Goal: Task Accomplishment & Management: Complete application form

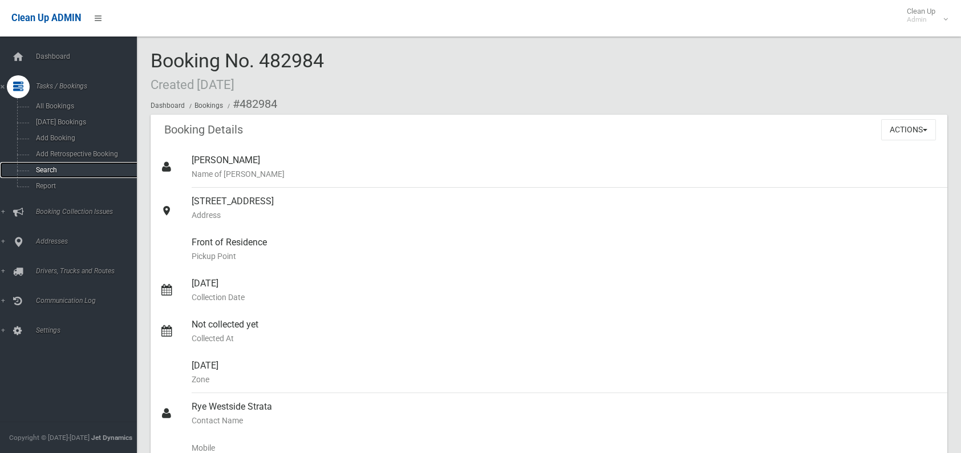
drag, startPoint x: 0, startPoint y: 0, endPoint x: 82, endPoint y: 166, distance: 184.9
click at [82, 166] on span "Search" at bounding box center [84, 170] width 103 height 8
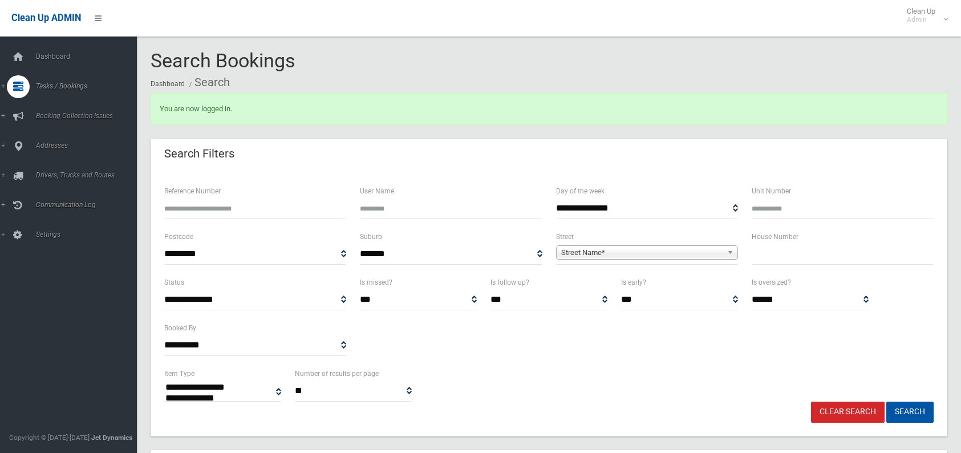
select select
type input "***"
click at [595, 252] on span "Street Name*" at bounding box center [641, 253] width 161 height 14
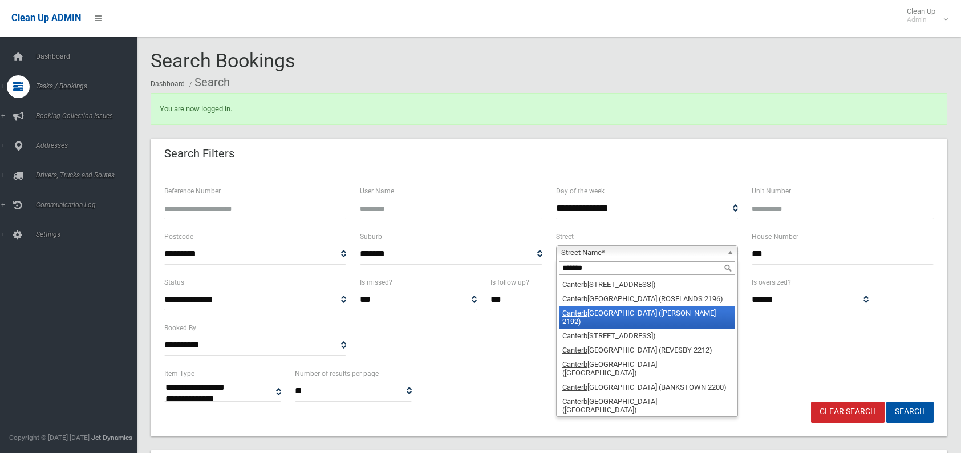
type input "*******"
click at [580, 306] on li "Canterb [GEOGRAPHIC_DATA] ([PERSON_NAME][GEOGRAPHIC_DATA])" at bounding box center [647, 317] width 176 height 23
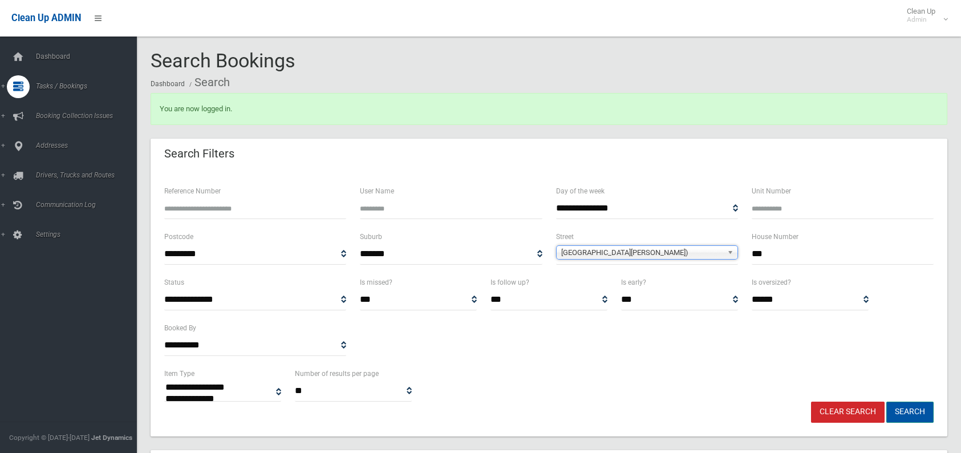
click at [895, 416] on button "Search" at bounding box center [909, 412] width 47 height 21
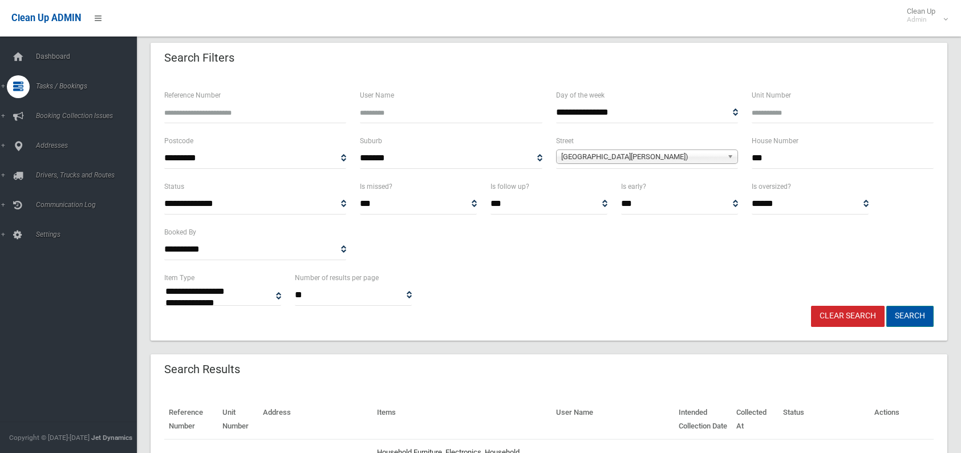
scroll to position [114, 0]
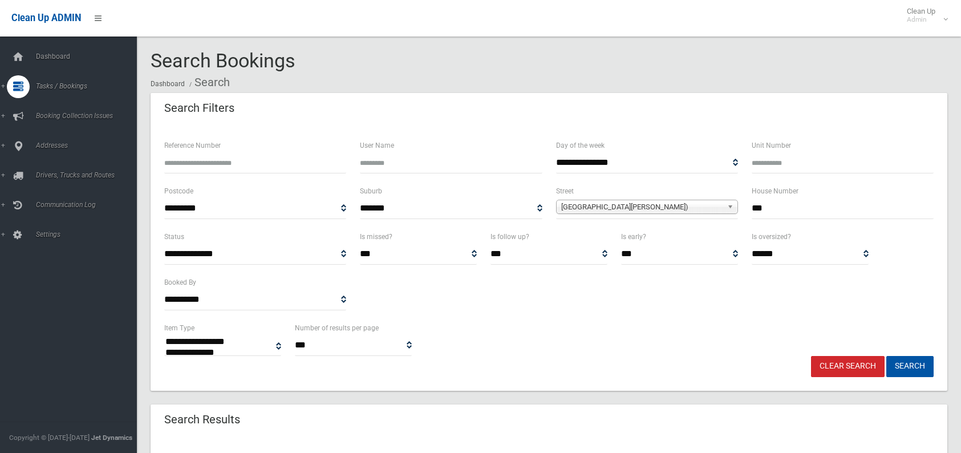
select select
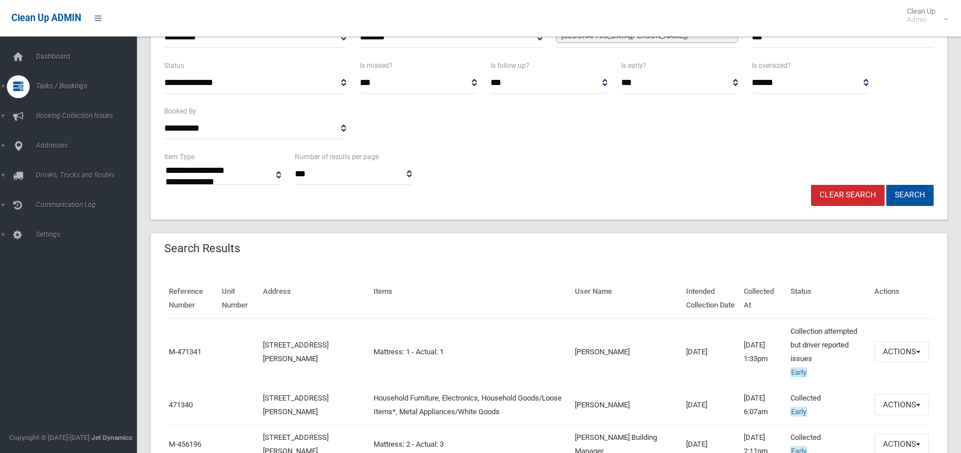
scroll to position [228, 0]
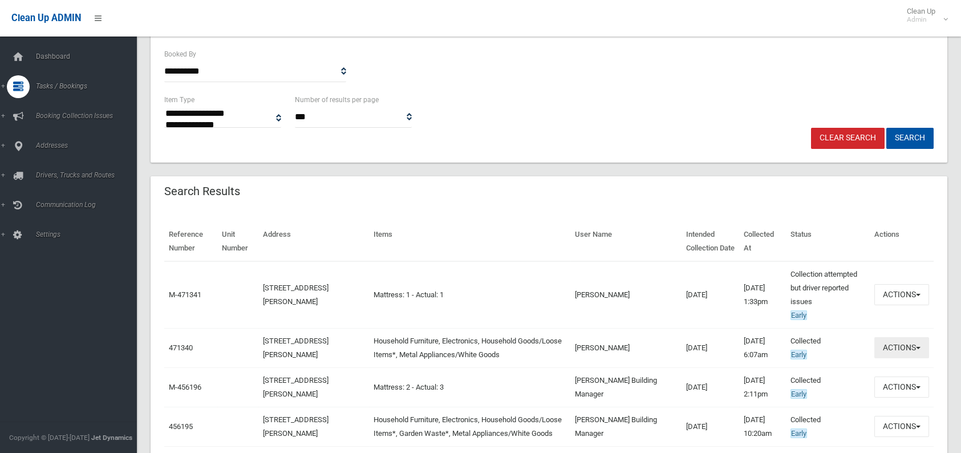
click at [896, 349] on button "Actions" at bounding box center [901, 347] width 55 height 21
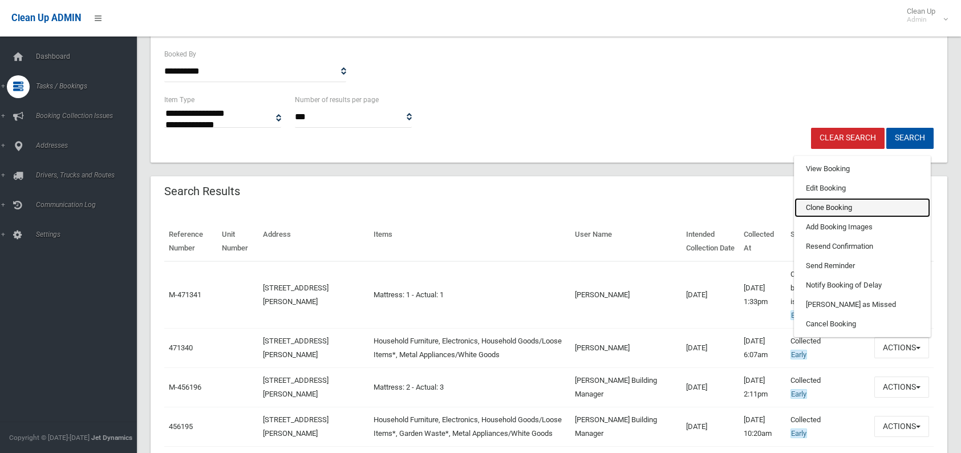
click at [850, 209] on link "Clone Booking" at bounding box center [863, 207] width 136 height 19
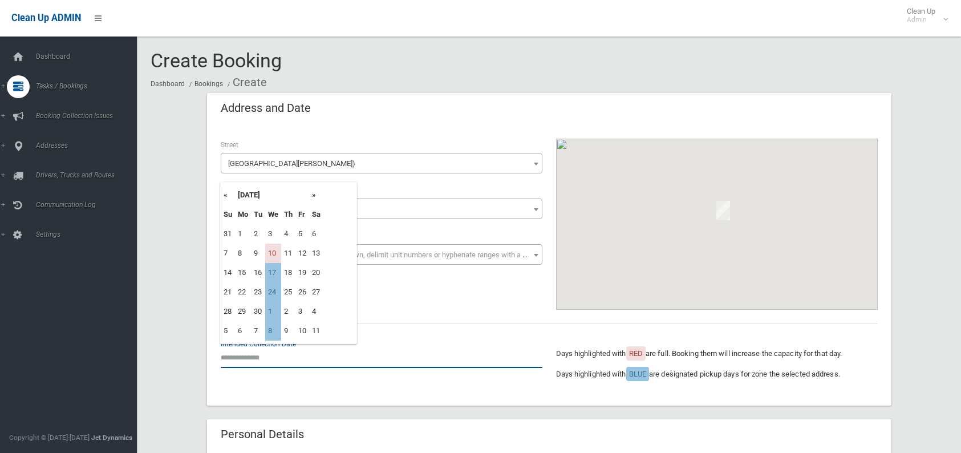
click at [273, 358] on input "text" at bounding box center [382, 357] width 322 height 21
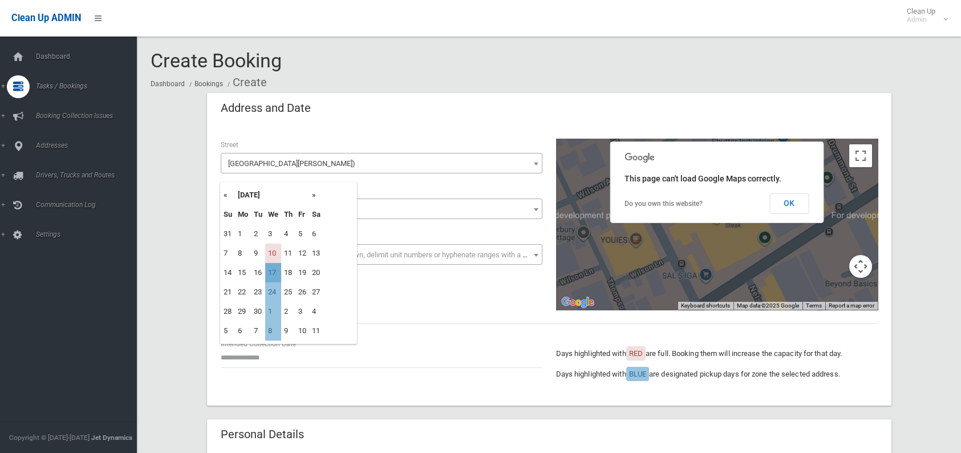
click at [274, 273] on td "17" at bounding box center [273, 272] width 16 height 19
type input "**********"
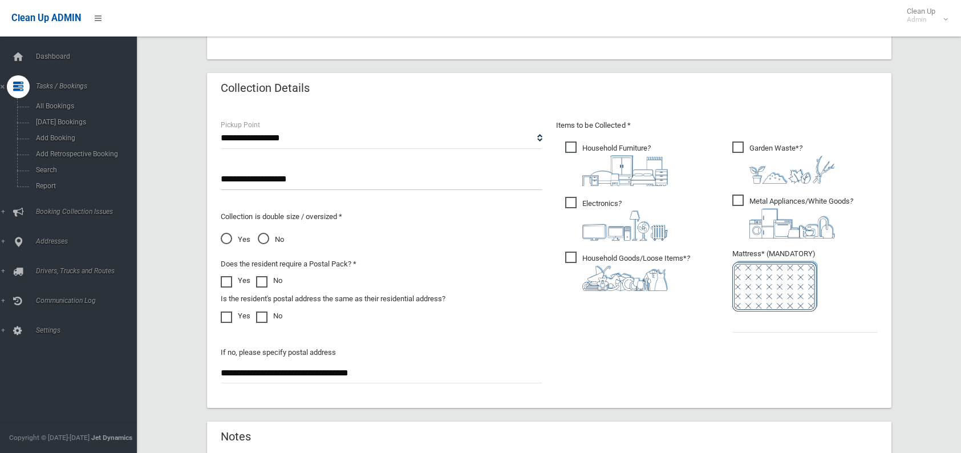
scroll to position [570, 0]
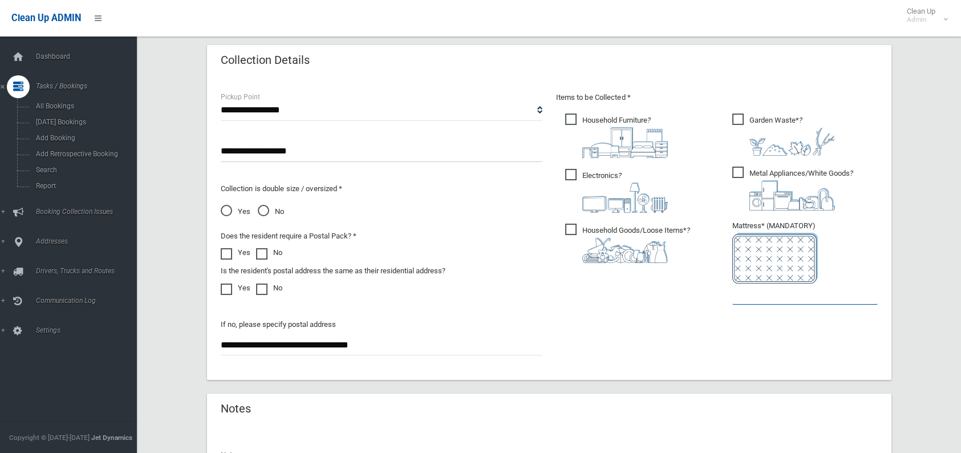
click at [752, 302] on input "text" at bounding box center [804, 293] width 145 height 21
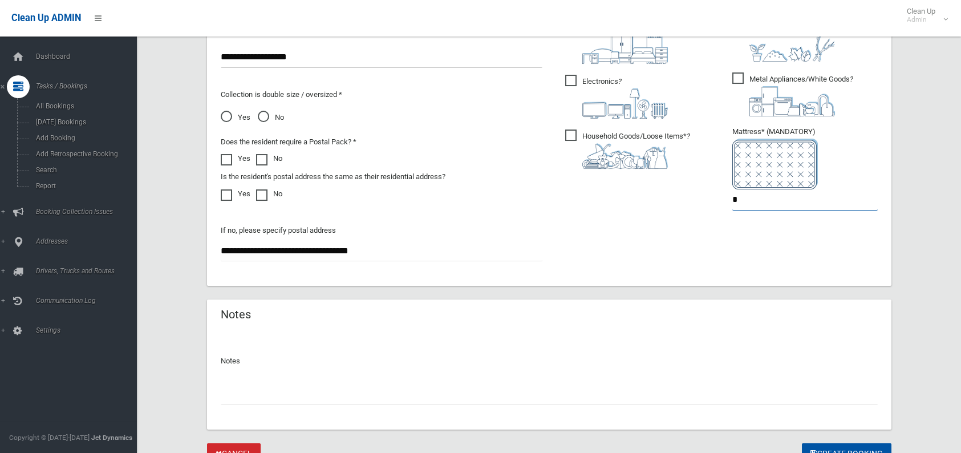
scroll to position [684, 0]
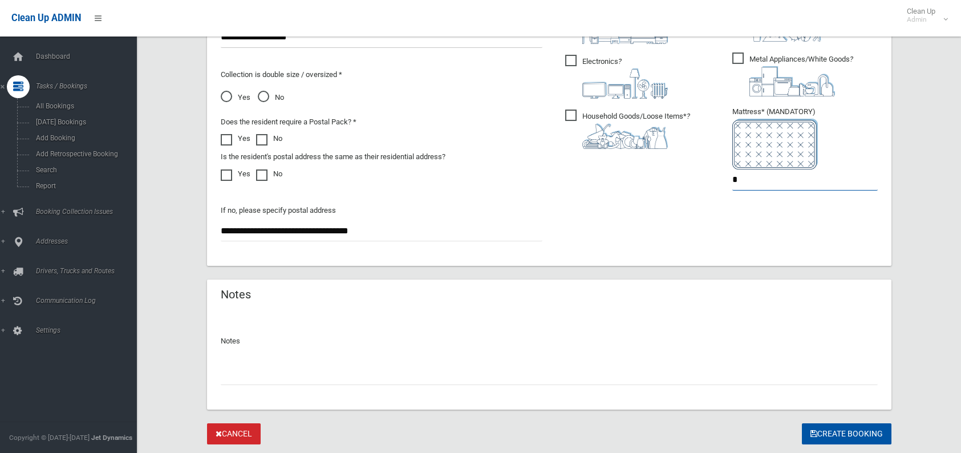
type input "*"
click at [369, 364] on input "text" at bounding box center [549, 374] width 657 height 21
type input "*********"
click at [843, 433] on button "Create Booking" at bounding box center [847, 433] width 90 height 21
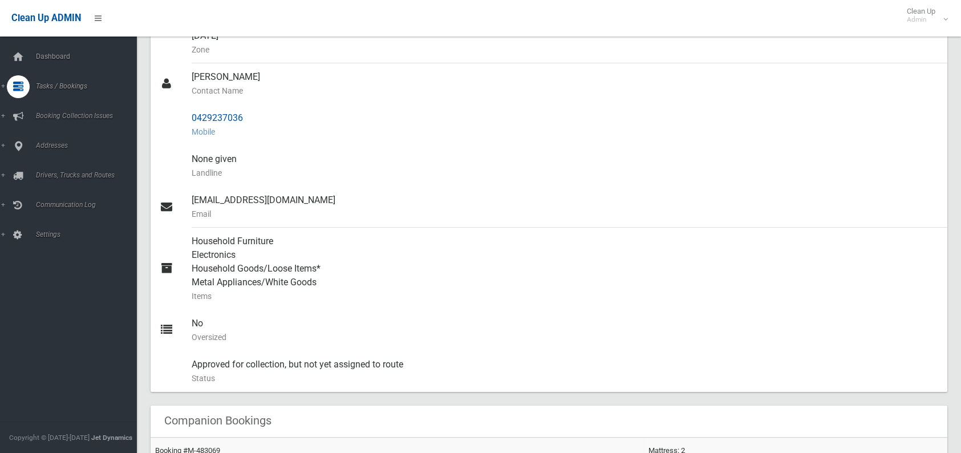
scroll to position [342, 0]
